Goal: Information Seeking & Learning: Learn about a topic

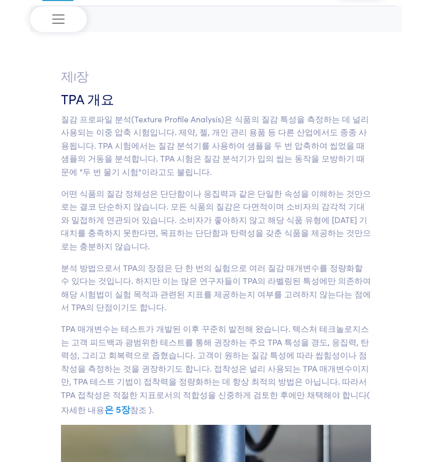
scroll to position [52, 0]
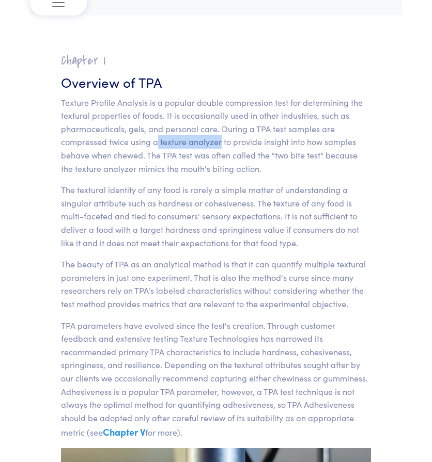
drag, startPoint x: 158, startPoint y: 141, endPoint x: 220, endPoint y: 144, distance: 62.1
click at [220, 144] on p "Texture Profile Analysis is a popular double compression test for determining t…" at bounding box center [216, 136] width 310 height 80
copy p "texture analyzer"
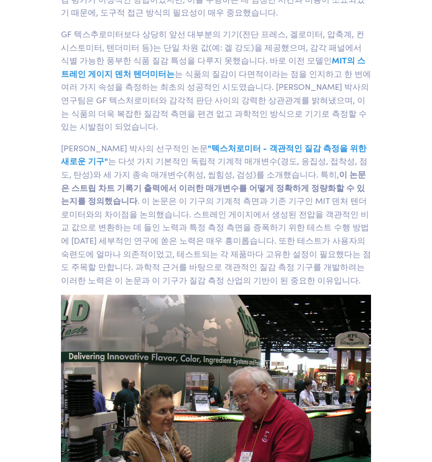
scroll to position [1011, 0]
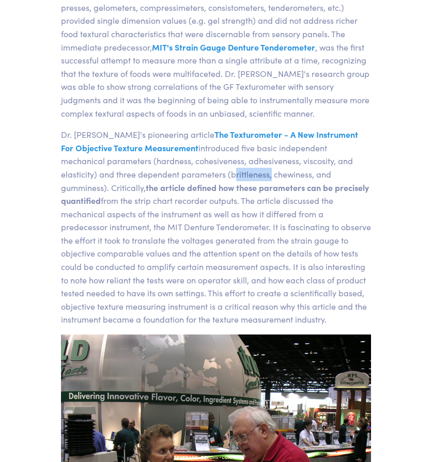
drag, startPoint x: 176, startPoint y: 177, endPoint x: 212, endPoint y: 178, distance: 36.7
click at [212, 178] on p "Dr. [PERSON_NAME]'s pioneering article The Texturometer - A New Instrument For …" at bounding box center [216, 227] width 310 height 198
copy p "brittleness"
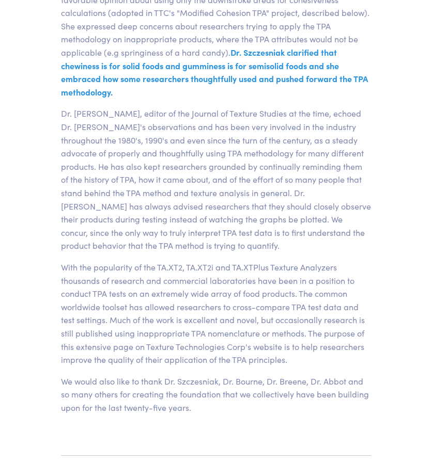
scroll to position [4712, 0]
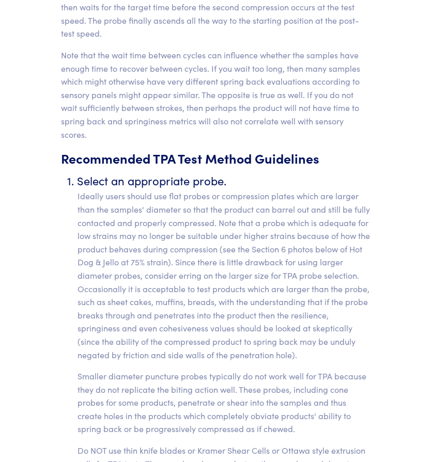
drag, startPoint x: 361, startPoint y: 84, endPoint x: 116, endPoint y: 129, distance: 248.9
click at [116, 190] on p "Ideally users should use flat probes or compression plates which are larger tha…" at bounding box center [224, 276] width 293 height 172
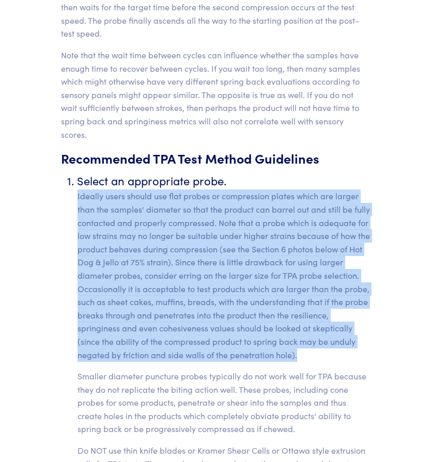
drag, startPoint x: 76, startPoint y: 134, endPoint x: 296, endPoint y: 293, distance: 270.8
copy p "Ideally users should use flat probes or compression plates which are larger tha…"
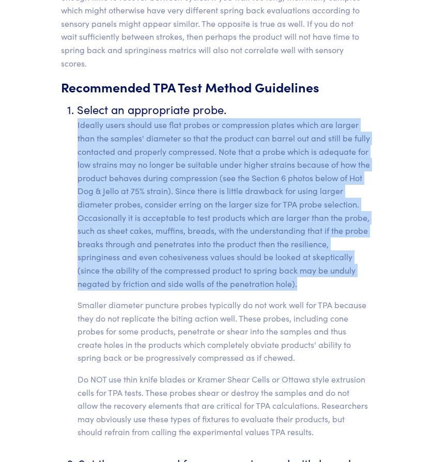
scroll to position [4816, 0]
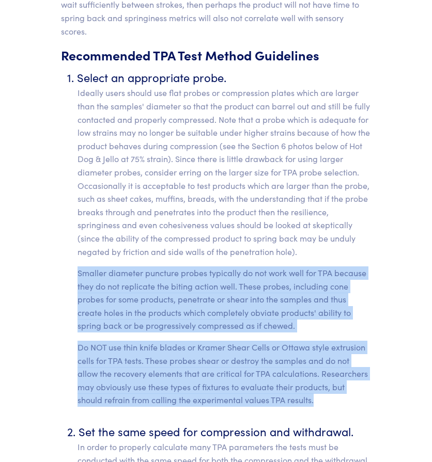
drag, startPoint x: 75, startPoint y: 211, endPoint x: 285, endPoint y: 339, distance: 246.5
copy li "Smaller diameter puncture probes typically do not work well for TPA because the…"
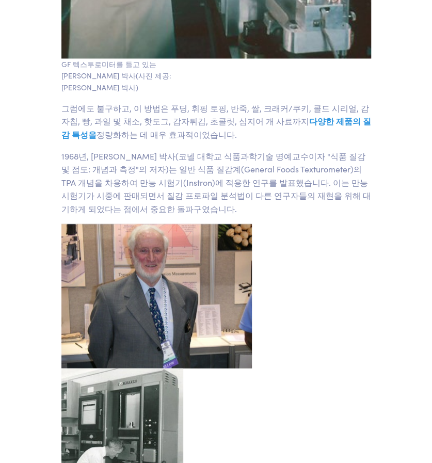
scroll to position [0, 0]
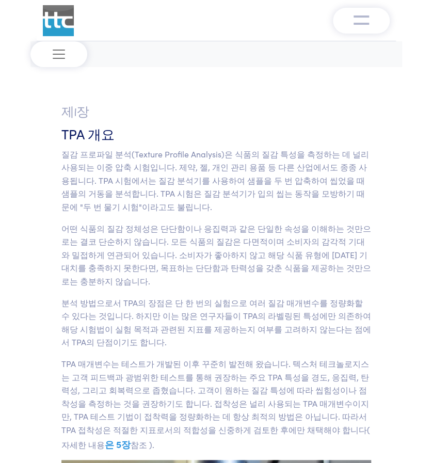
click at [52, 16] on img at bounding box center [58, 20] width 31 height 31
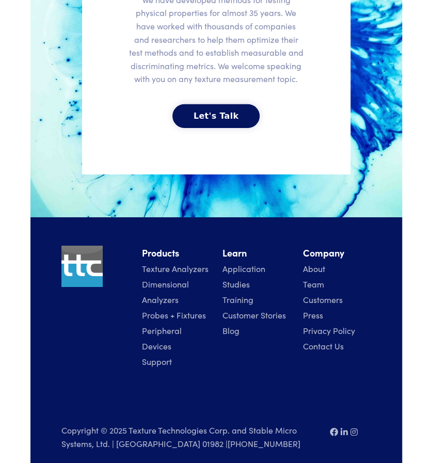
scroll to position [2316, 0]
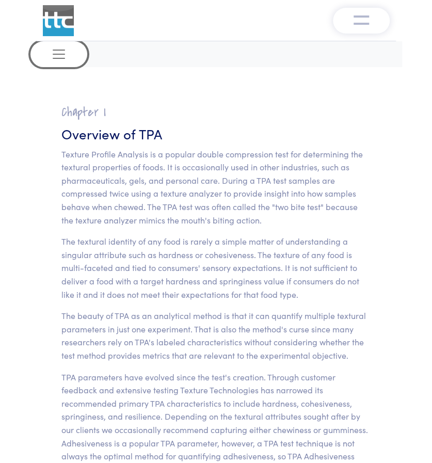
click at [58, 59] on span "Toggle navigation" at bounding box center [59, 55] width 16 height 16
drag, startPoint x: 70, startPoint y: 51, endPoint x: 225, endPoint y: 51, distance: 155.0
click at [225, 51] on nav "Overview of TPA Brief History Settings and standards TPA measurements Select ch…" at bounding box center [216, 54] width 372 height 26
click at [366, 20] on img "Toggle navigation" at bounding box center [362, 19] width 16 height 12
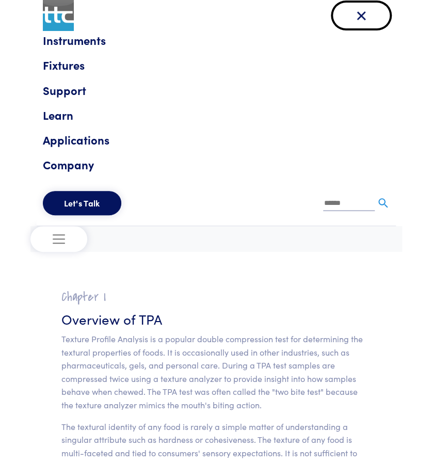
click at [366, 20] on img "Toggle navigation" at bounding box center [362, 16] width 16 height 16
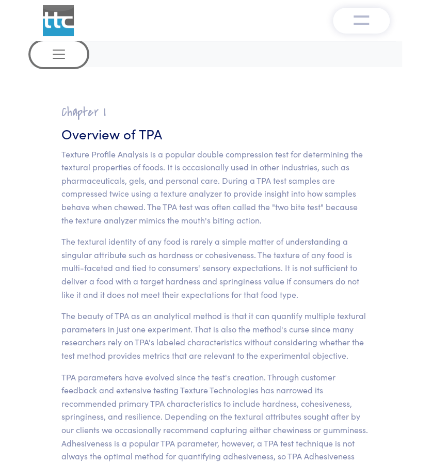
click at [43, 52] on button "Toggle navigation" at bounding box center [58, 54] width 57 height 26
click at [161, 107] on h2 "Chapter I" at bounding box center [216, 112] width 310 height 16
click at [373, 17] on button "Toggle navigation" at bounding box center [361, 21] width 57 height 26
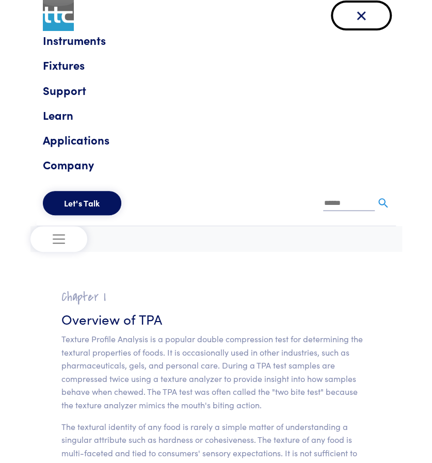
click at [373, 17] on button "Toggle navigation" at bounding box center [361, 16] width 57 height 26
